Goal: Navigation & Orientation: Find specific page/section

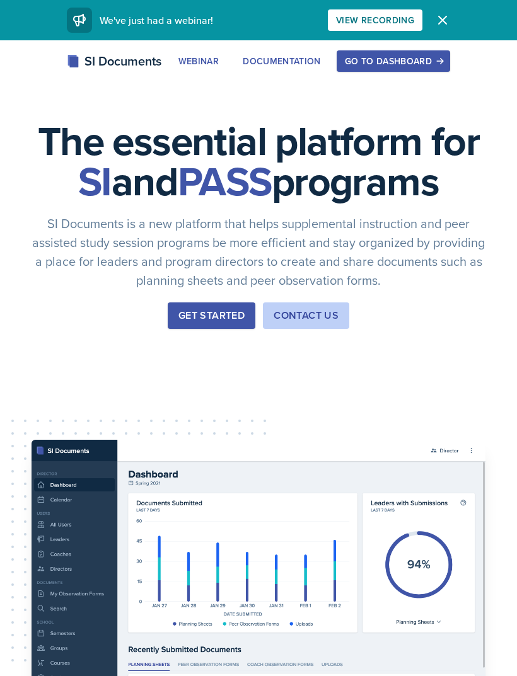
click at [137, 57] on div "SI Documents" at bounding box center [114, 61] width 95 height 19
click at [427, 59] on div "Go to Dashboard" at bounding box center [393, 61] width 97 height 10
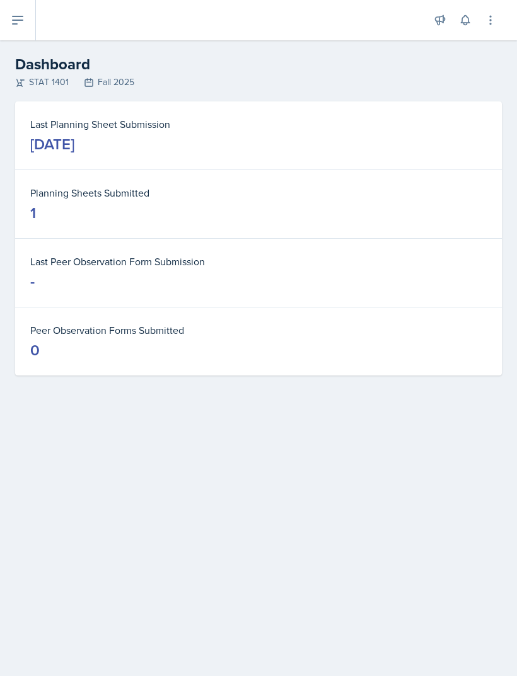
click at [20, 27] on icon at bounding box center [17, 20] width 15 height 15
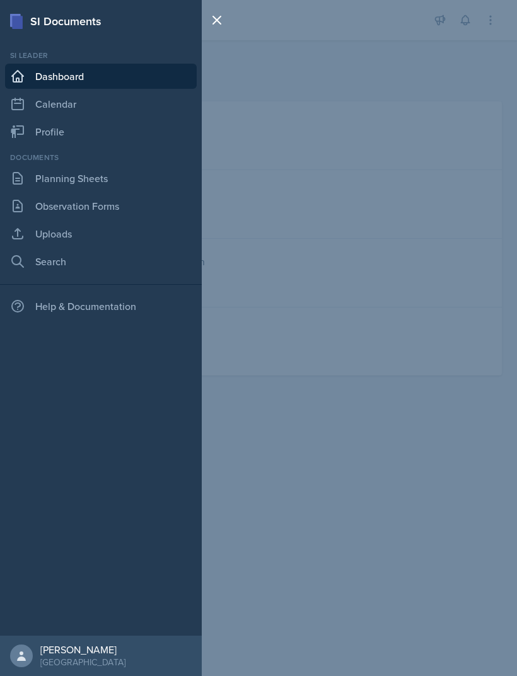
click at [127, 78] on link "Dashboard" at bounding box center [101, 76] width 192 height 25
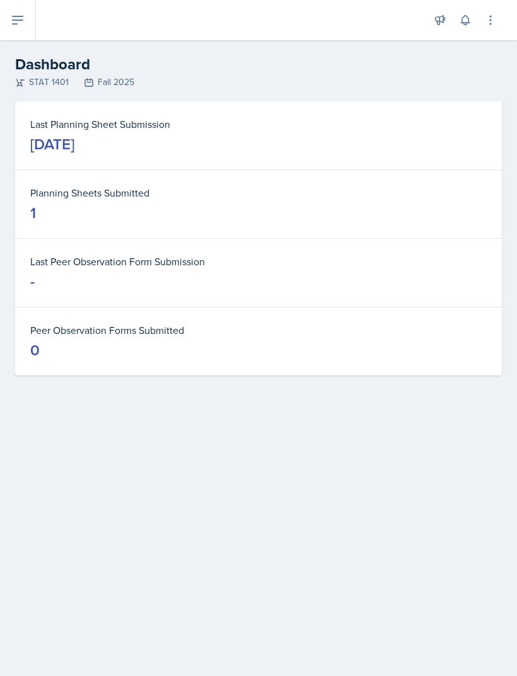
click at [32, 27] on button at bounding box center [18, 20] width 36 height 40
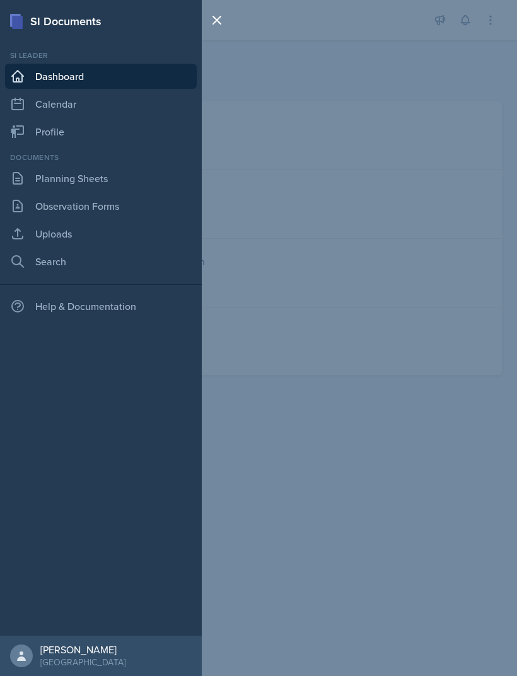
click at [108, 106] on link "Calendar" at bounding box center [101, 103] width 192 height 25
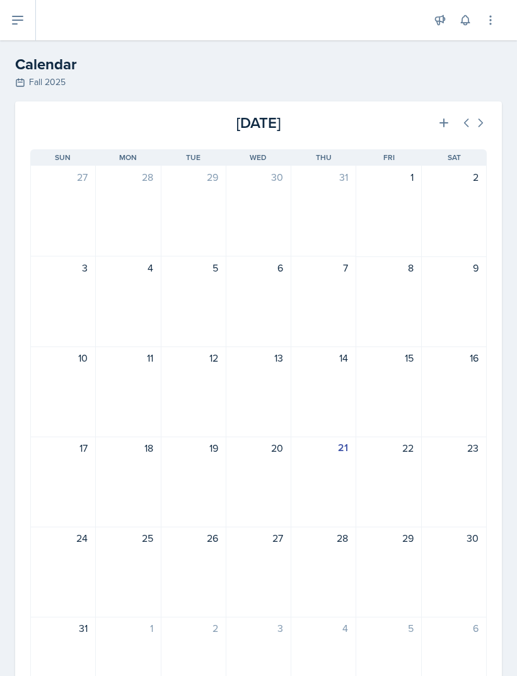
click at [21, 30] on button at bounding box center [18, 20] width 36 height 40
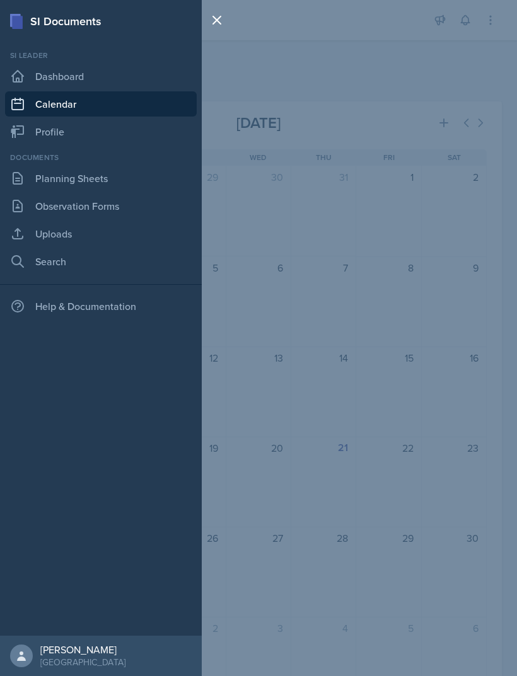
click at [81, 130] on link "Profile" at bounding box center [101, 131] width 192 height 25
